Goal: Find specific page/section: Find specific page/section

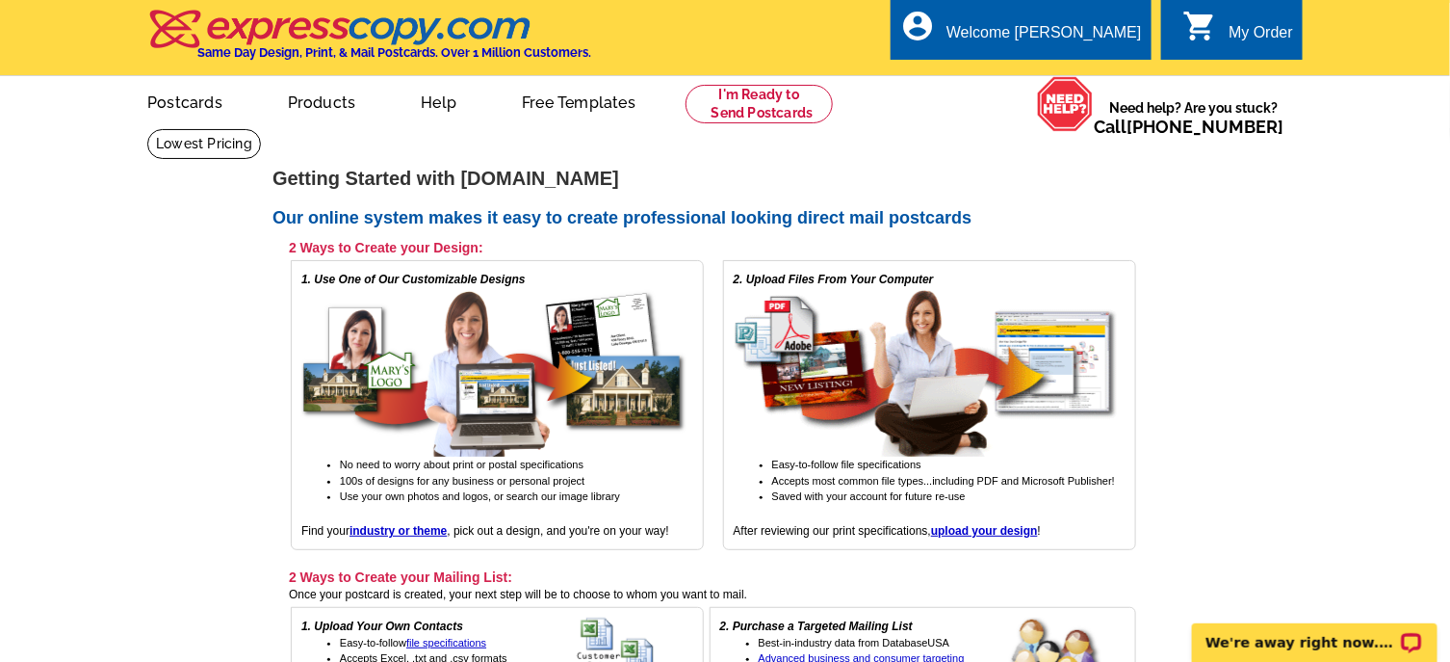
click at [1239, 26] on div "My Order" at bounding box center [1261, 37] width 65 height 27
click at [1239, 31] on div "My Order" at bounding box center [1261, 37] width 65 height 27
click at [1261, 26] on div "My Order" at bounding box center [1261, 37] width 65 height 27
click at [1106, 74] on link "My Account" at bounding box center [1093, 73] width 83 height 17
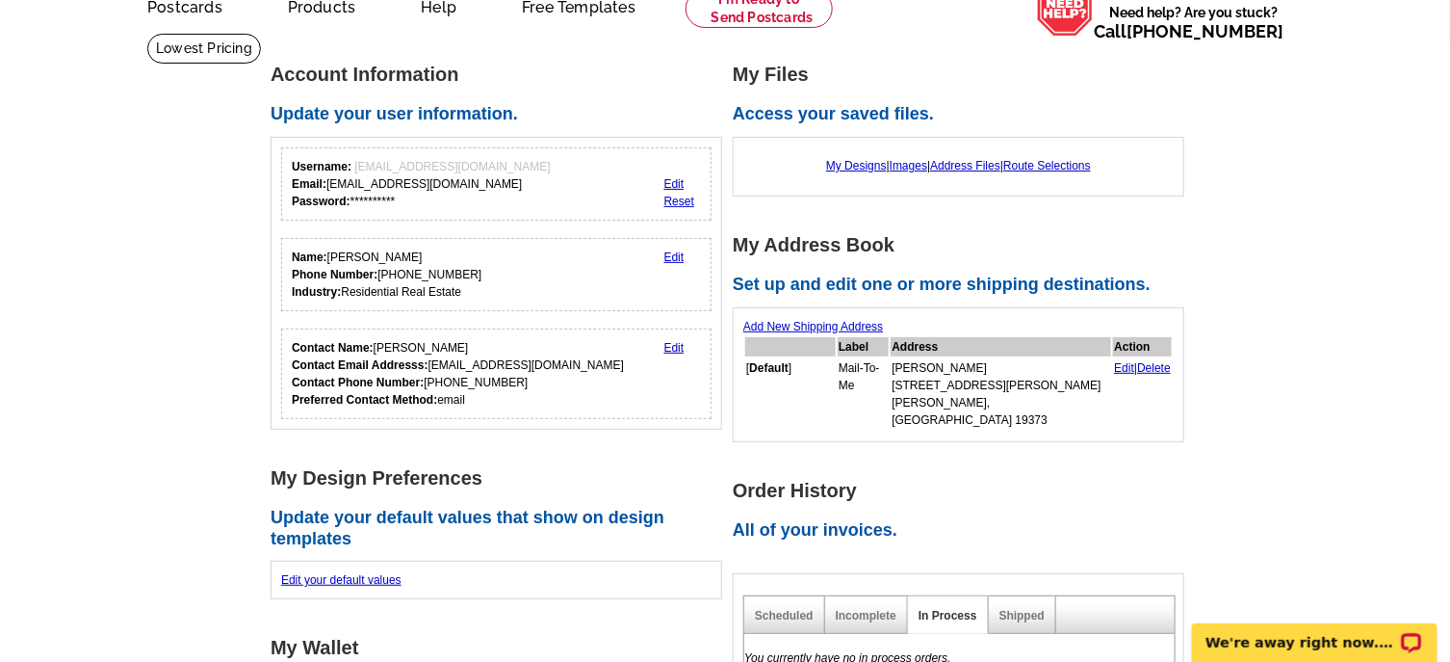
scroll to position [193, 0]
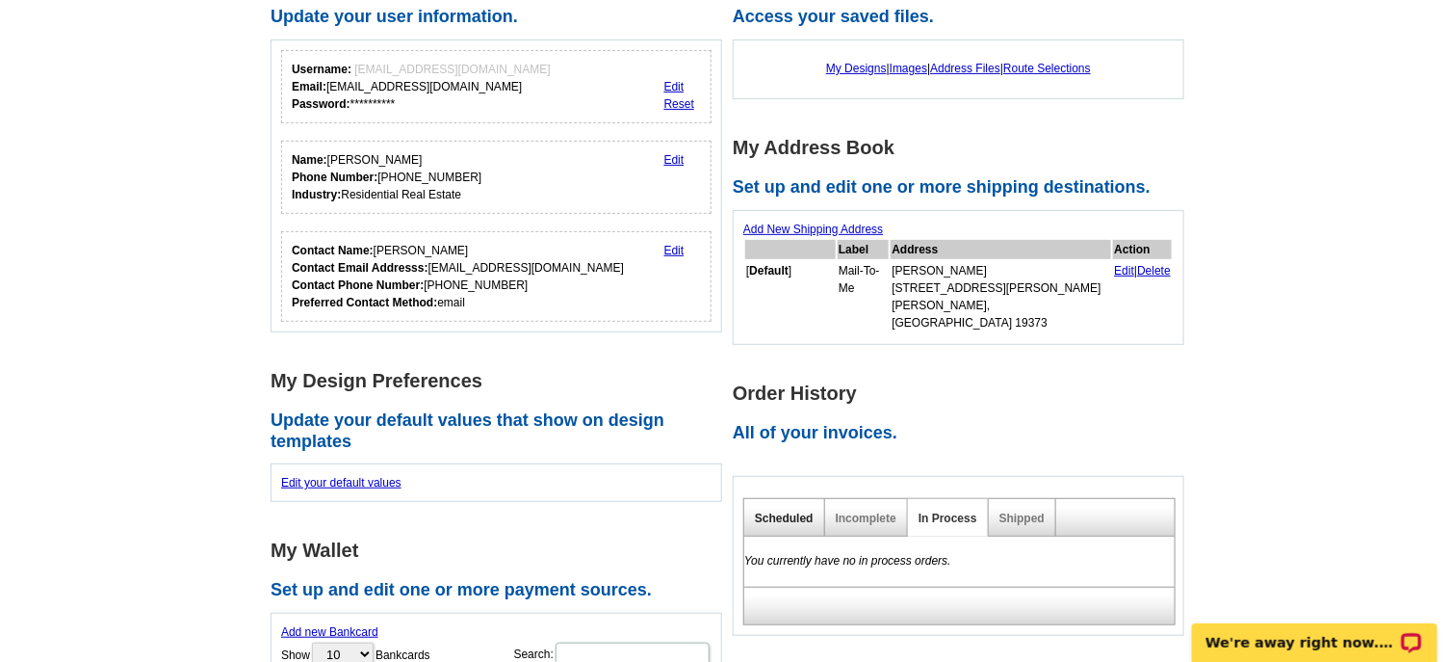
click at [777, 511] on link "Scheduled" at bounding box center [784, 517] width 59 height 13
